Goal: Transaction & Acquisition: Purchase product/service

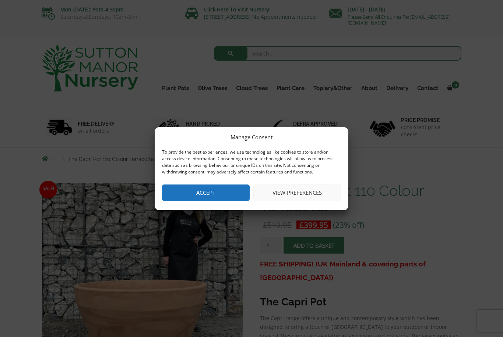
click at [185, 201] on button "Accept" at bounding box center [206, 193] width 88 height 17
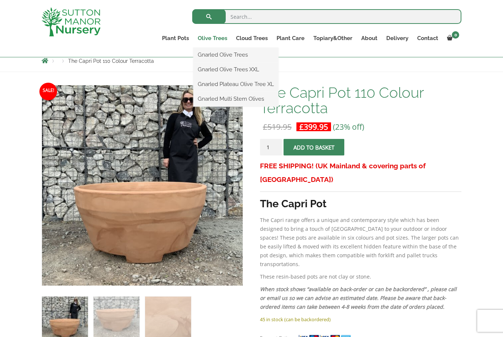
scroll to position [84, 0]
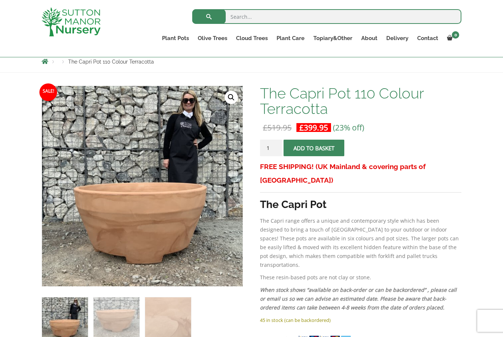
click at [245, 18] on input "search" at bounding box center [326, 16] width 269 height 15
type input "Terracotta pot"
click at [209, 16] on button "submit" at bounding box center [208, 16] width 33 height 15
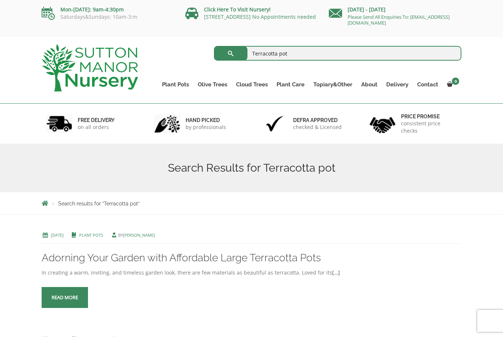
click at [281, 53] on input "Terracotta pot" at bounding box center [338, 53] width 248 height 15
type input "pot"
click at [230, 53] on button "submit" at bounding box center [230, 53] width 33 height 15
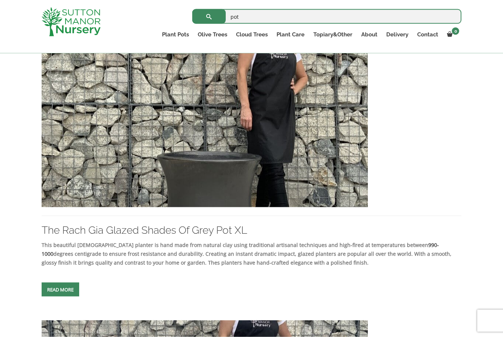
scroll to position [431, 0]
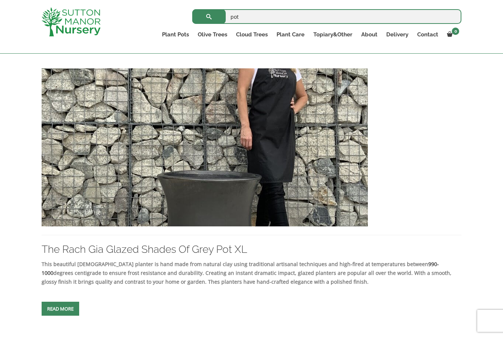
click at [250, 21] on input "pot" at bounding box center [326, 16] width 269 height 15
type input "pot bowl"
click at [209, 17] on button "submit" at bounding box center [208, 16] width 33 height 15
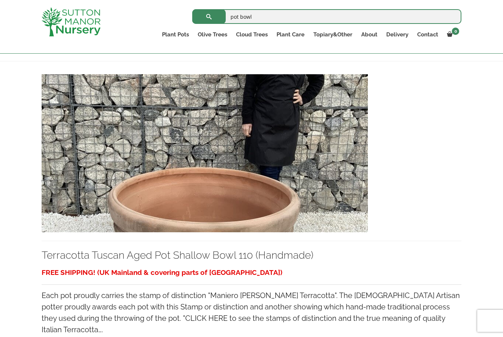
scroll to position [135, 0]
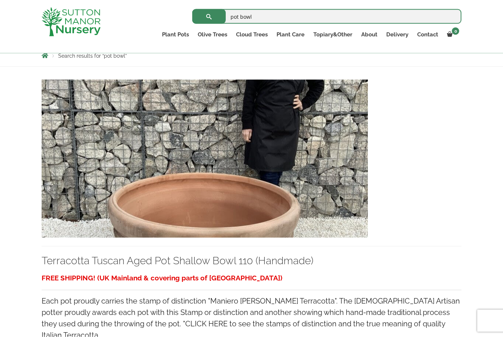
click at [265, 223] on img at bounding box center [205, 159] width 326 height 158
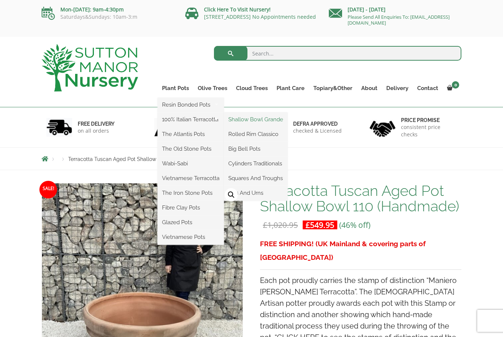
click at [263, 120] on link "Shallow Bowl Grande" at bounding box center [256, 119] width 64 height 11
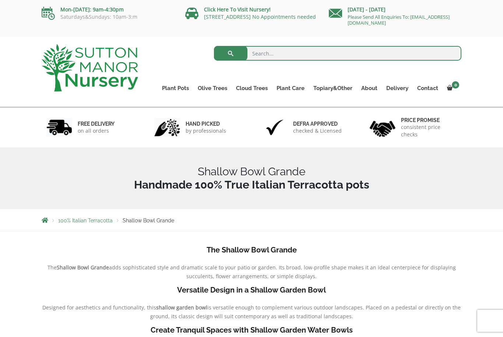
click at [260, 56] on input "search" at bounding box center [338, 53] width 248 height 15
type input "Shallow pot"
click at [230, 53] on button "submit" at bounding box center [230, 53] width 33 height 15
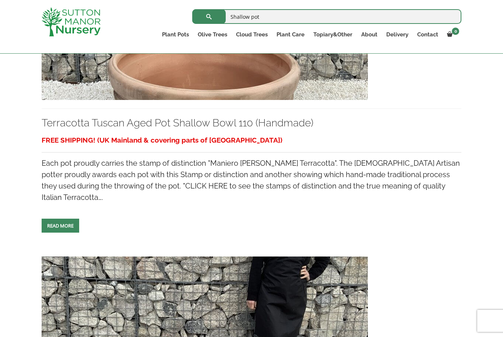
scroll to position [534, 0]
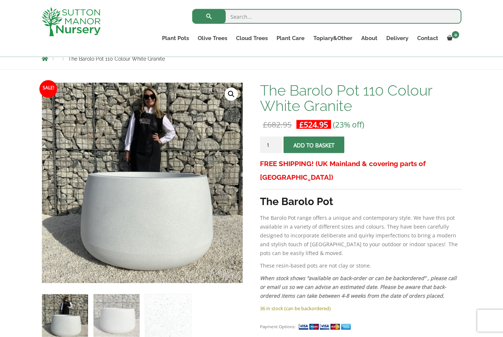
scroll to position [97, 0]
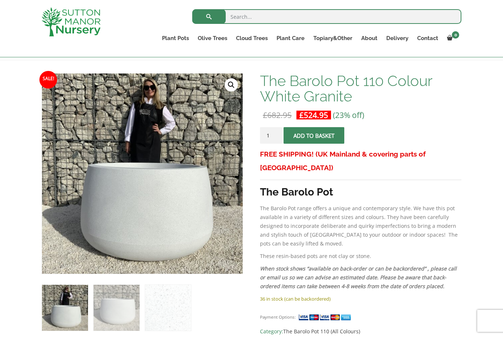
click at [179, 248] on img at bounding box center [226, 258] width 368 height 368
click at [232, 85] on link "🔍" at bounding box center [231, 84] width 13 height 13
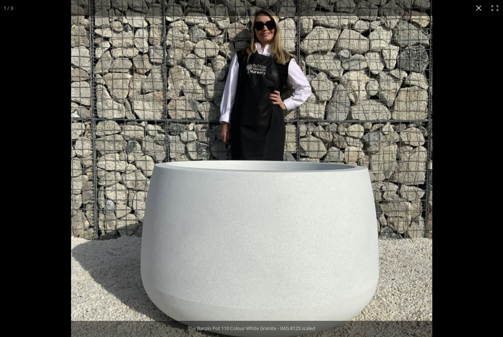
click at [475, 14] on button "Close (Esc)" at bounding box center [478, 8] width 16 height 16
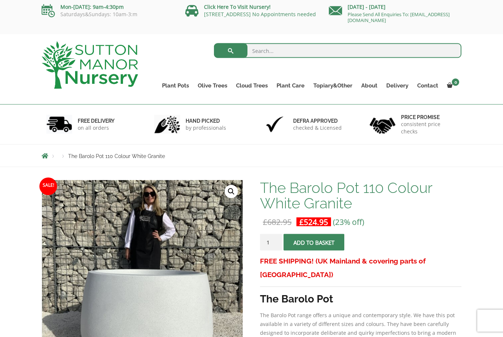
scroll to position [0, 0]
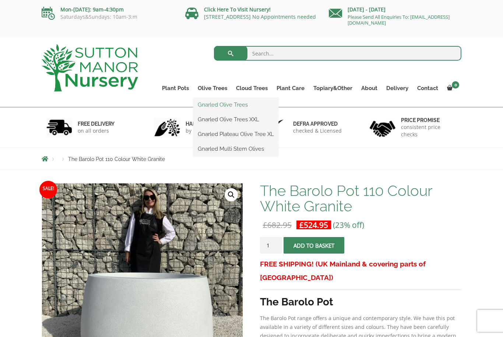
click at [222, 107] on link "Gnarled Olive Trees" at bounding box center [235, 104] width 85 height 11
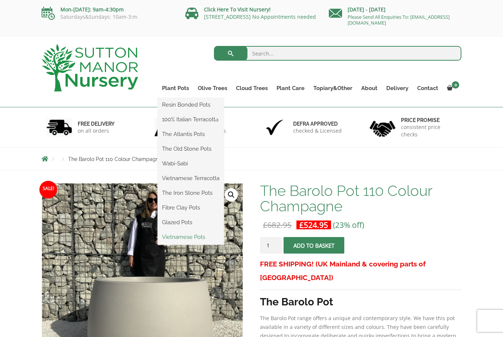
click at [189, 241] on link "Vietnamese Pots" at bounding box center [191, 237] width 66 height 11
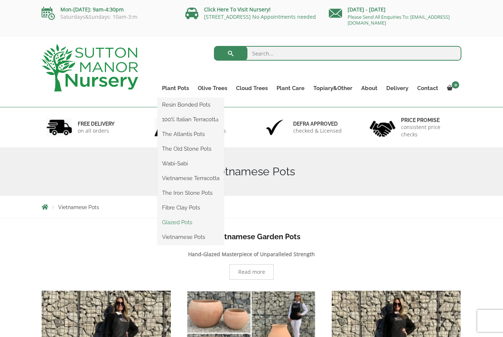
click at [180, 225] on link "Glazed Pots" at bounding box center [191, 222] width 66 height 11
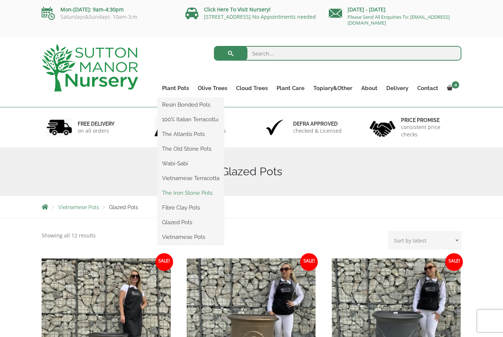
click at [197, 195] on link "The Iron Stone Pots" at bounding box center [191, 193] width 66 height 11
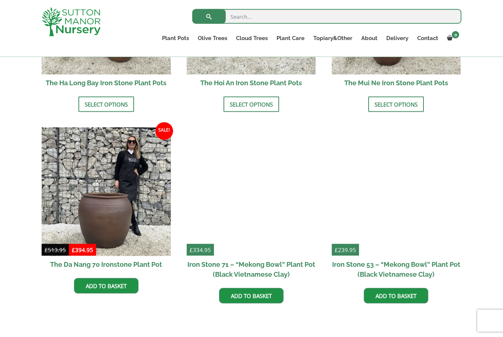
scroll to position [375, 0]
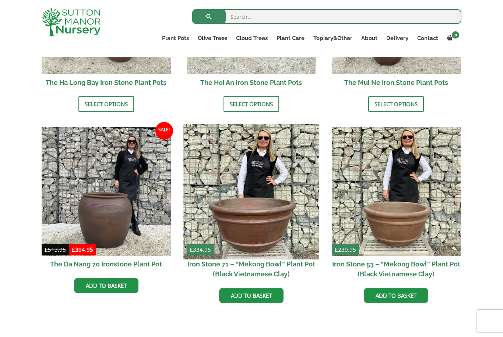
click at [269, 225] on img at bounding box center [250, 191] width 135 height 135
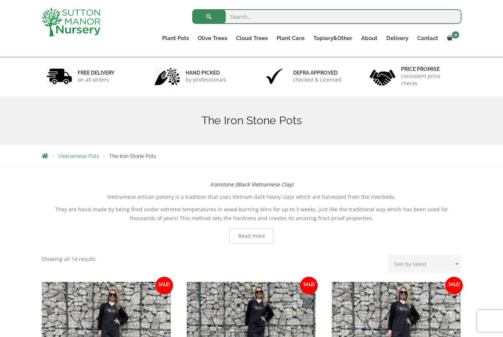
scroll to position [0, 0]
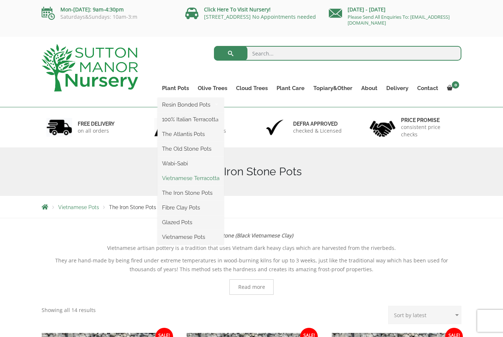
click at [180, 182] on link "Vietnamese Terracotta" at bounding box center [191, 178] width 66 height 11
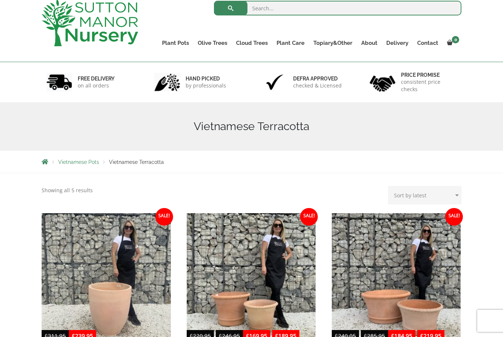
scroll to position [35, 0]
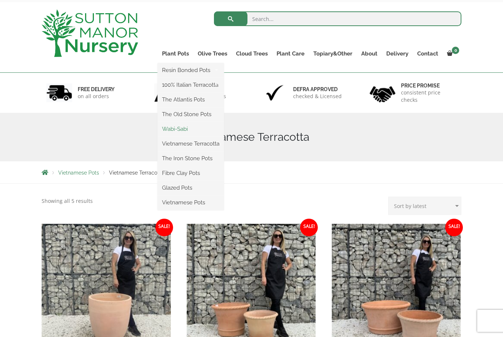
click at [174, 133] on link "Wabi-Sabi" at bounding box center [191, 129] width 66 height 11
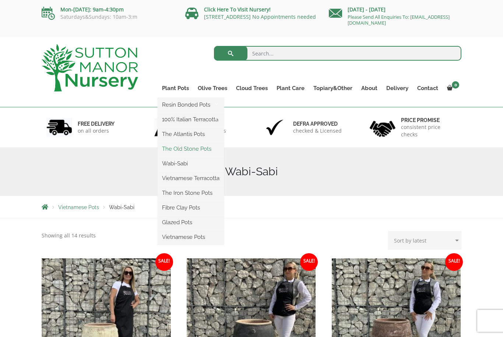
click at [185, 149] on link "The Old Stone Pots" at bounding box center [191, 149] width 66 height 11
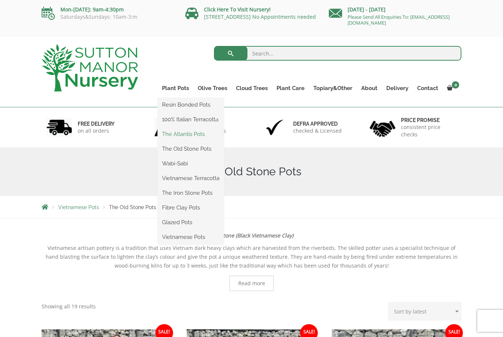
click at [182, 137] on link "The Atlantis Pots" at bounding box center [191, 134] width 66 height 11
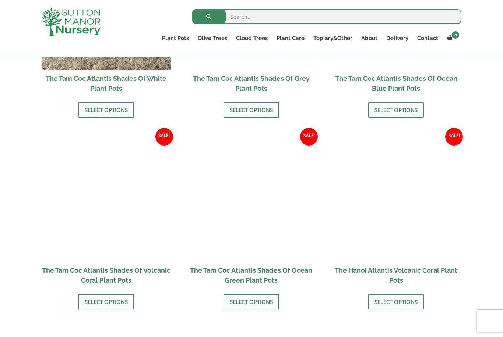
scroll to position [558, 0]
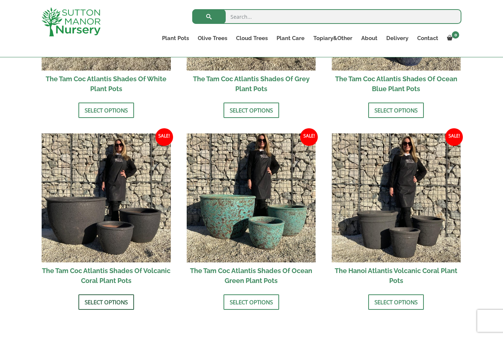
click at [103, 301] on link "Select options" at bounding box center [106, 302] width 56 height 15
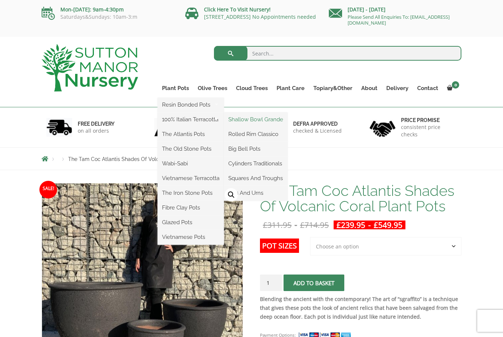
click at [250, 119] on link "Shallow Bowl Grande" at bounding box center [256, 119] width 64 height 11
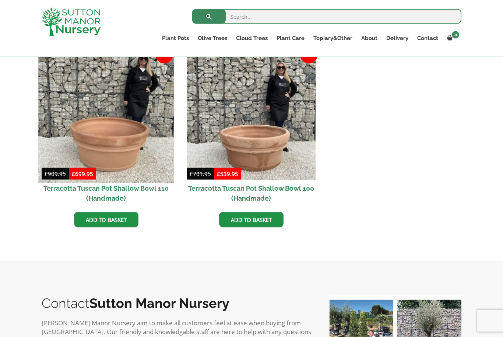
scroll to position [339, 0]
click at [110, 152] on img at bounding box center [105, 114] width 135 height 135
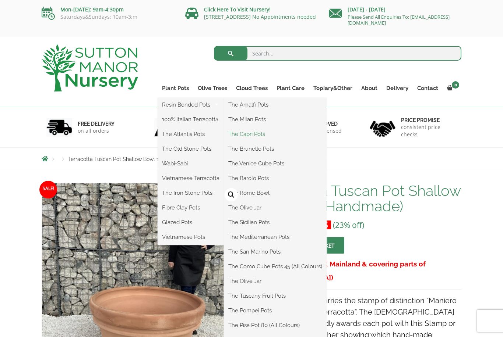
click at [246, 137] on link "The Capri Pots" at bounding box center [275, 134] width 103 height 11
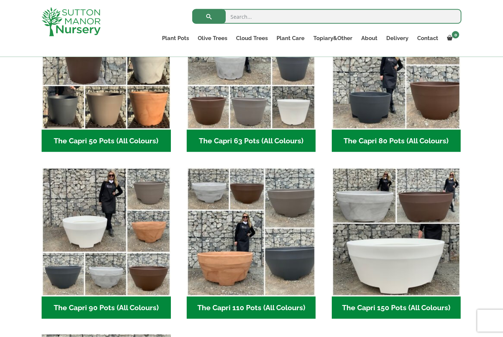
scroll to position [250, 0]
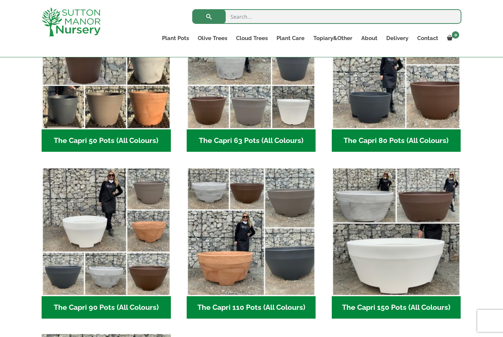
click at [257, 311] on h2 "The Capri 110 Pots (All Colours) (5)" at bounding box center [251, 308] width 129 height 23
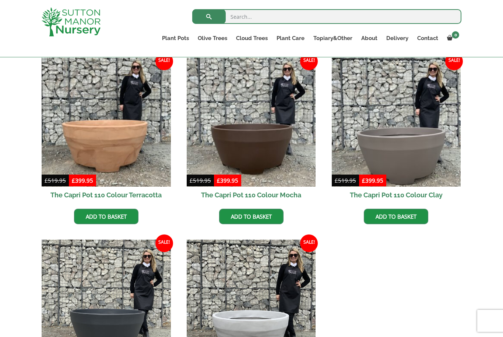
scroll to position [188, 0]
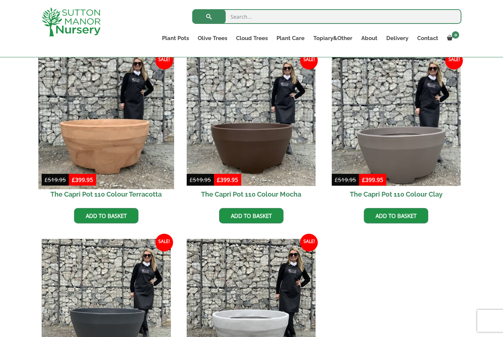
click at [114, 155] on img at bounding box center [105, 121] width 135 height 135
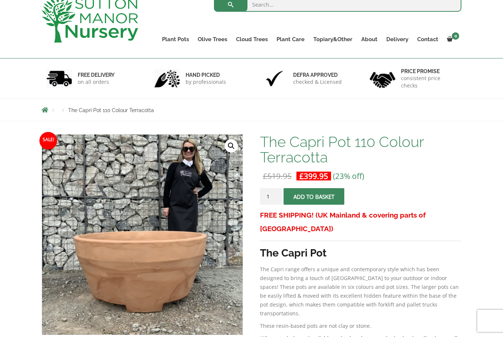
scroll to position [54, 0]
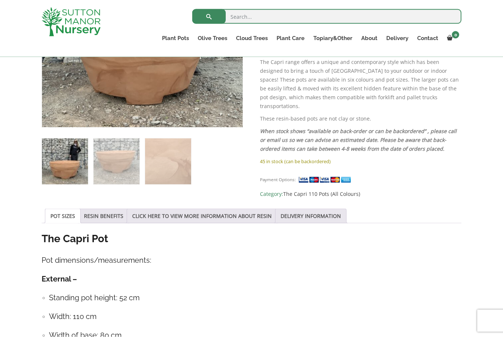
scroll to position [0, 0]
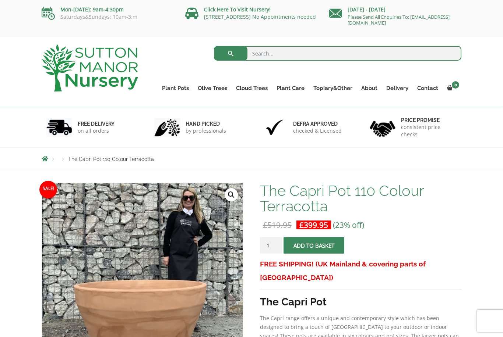
click at [146, 105] on div "Search for: Plant Pots Resin Bonded Pots The Amalfi Pots The Milan Pots The Cap…" at bounding box center [305, 72] width 323 height 70
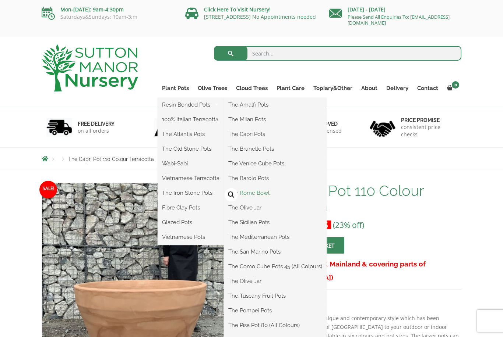
click at [261, 196] on link "The Rome Bowl" at bounding box center [275, 193] width 103 height 11
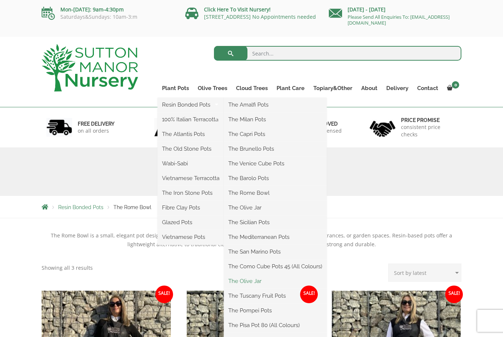
click at [248, 286] on link "The Olive Jar" at bounding box center [275, 281] width 103 height 11
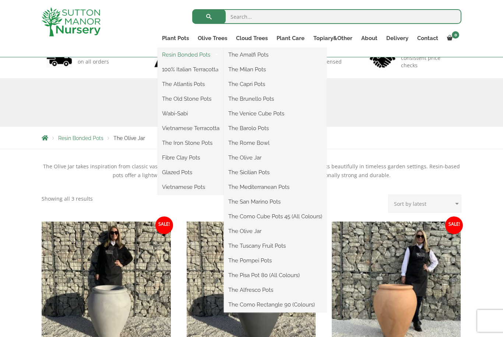
scroll to position [56, 0]
click at [291, 190] on link "The Mediterranean Pots" at bounding box center [275, 187] width 103 height 11
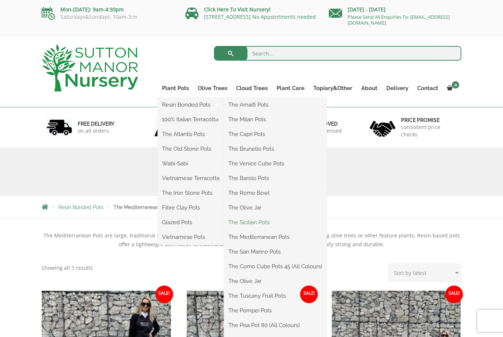
click at [256, 224] on link "The Sicilian Pots" at bounding box center [275, 222] width 103 height 11
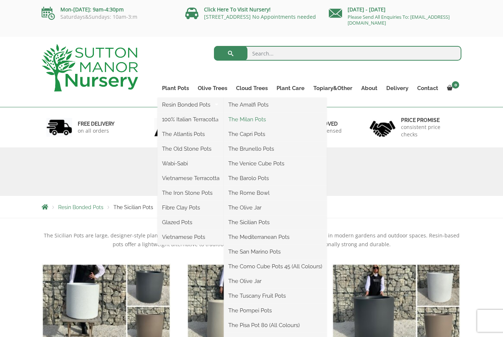
click at [253, 119] on link "The Milan Pots" at bounding box center [275, 119] width 103 height 11
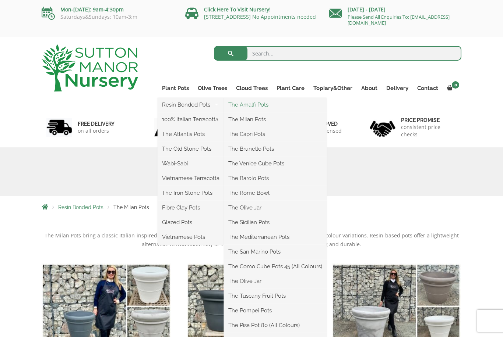
click at [261, 105] on link "The Amalfi Pots" at bounding box center [275, 104] width 103 height 11
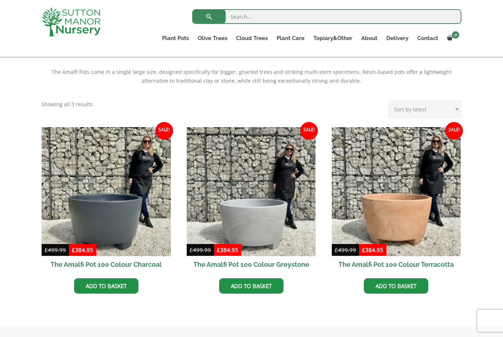
scroll to position [152, 0]
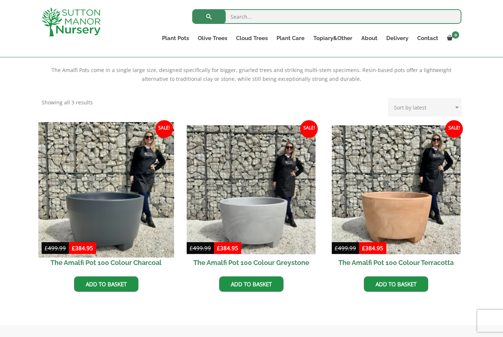
click at [122, 236] on img at bounding box center [105, 189] width 135 height 135
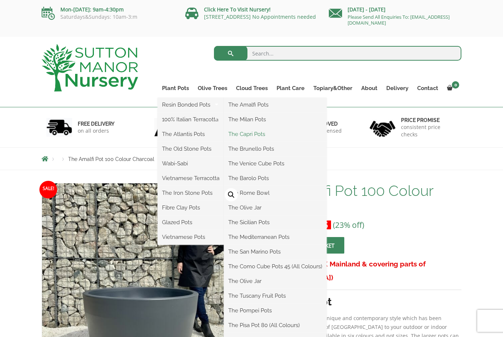
click at [255, 135] on link "The Capri Pots" at bounding box center [275, 134] width 103 height 11
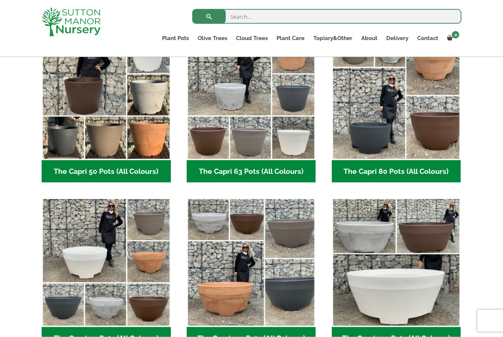
scroll to position [220, 0]
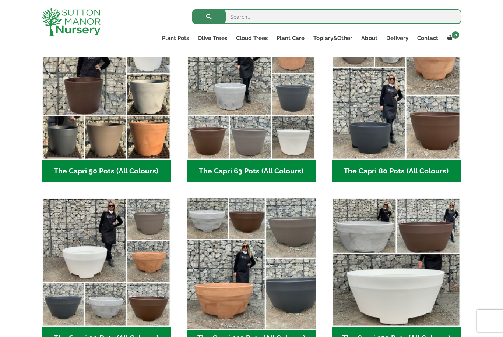
click at [235, 255] on img "Visit product category The Capri 110 Pots (All Colours)" at bounding box center [250, 262] width 135 height 135
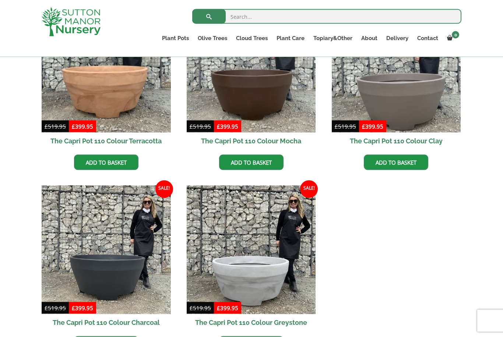
scroll to position [247, 0]
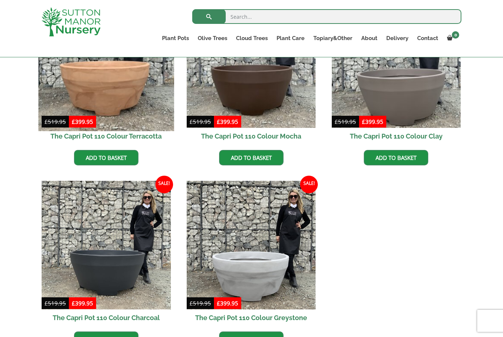
click at [116, 90] on img at bounding box center [105, 63] width 135 height 135
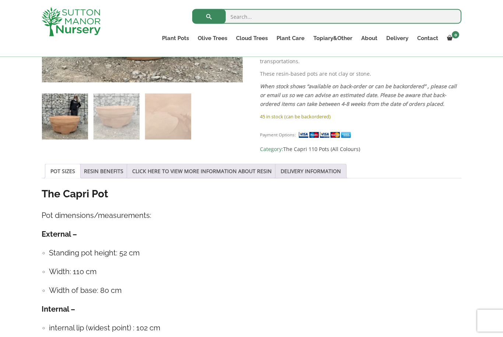
scroll to position [290, 0]
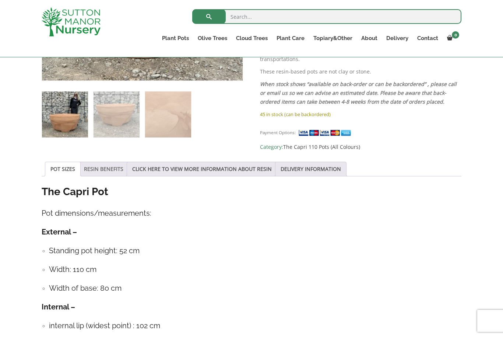
click at [110, 168] on link "RESIN BENEFITS" at bounding box center [103, 169] width 39 height 14
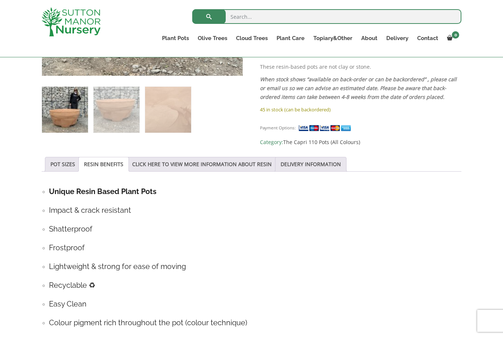
scroll to position [276, 0]
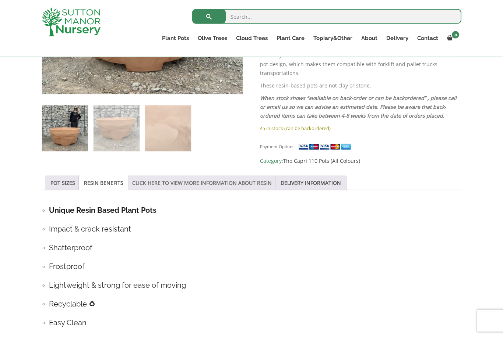
click at [227, 183] on link "CLICK HERE TO VIEW MORE INFORMATION ABOUT RESIN" at bounding box center [201, 183] width 139 height 14
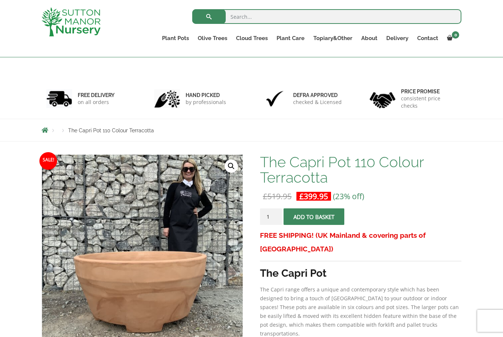
scroll to position [0, 0]
